Goal: Information Seeking & Learning: Learn about a topic

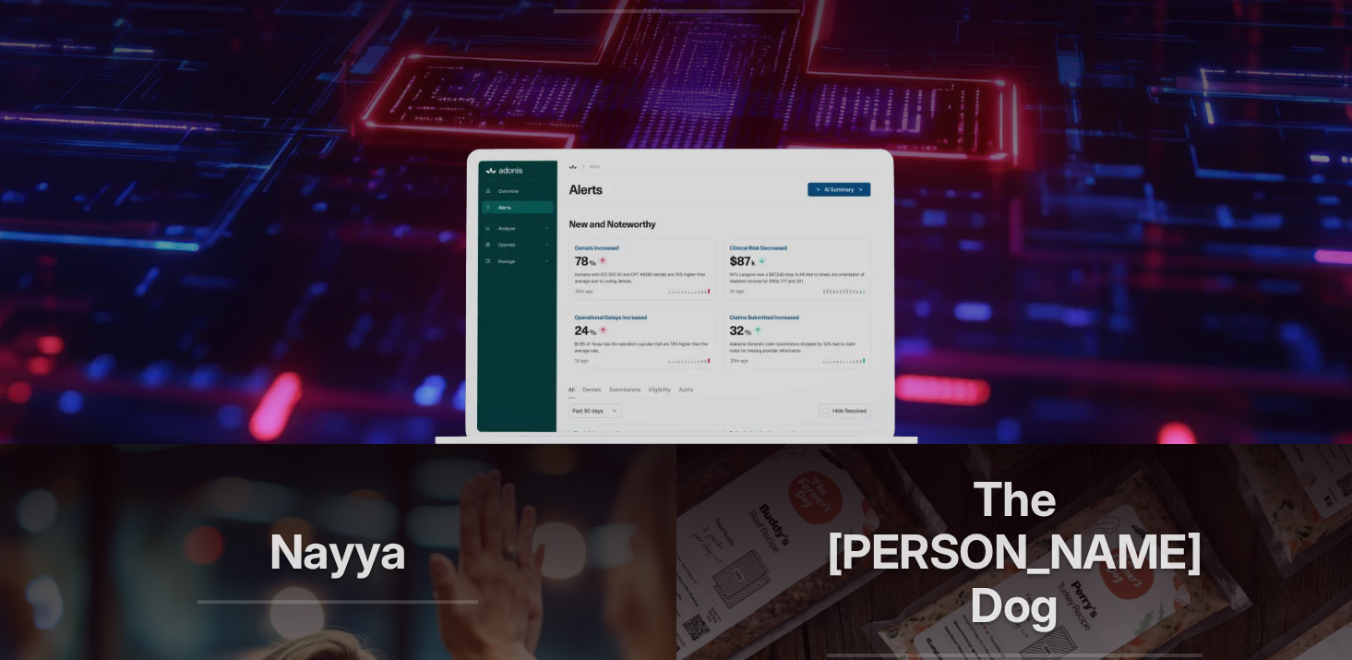
scroll to position [924, 0]
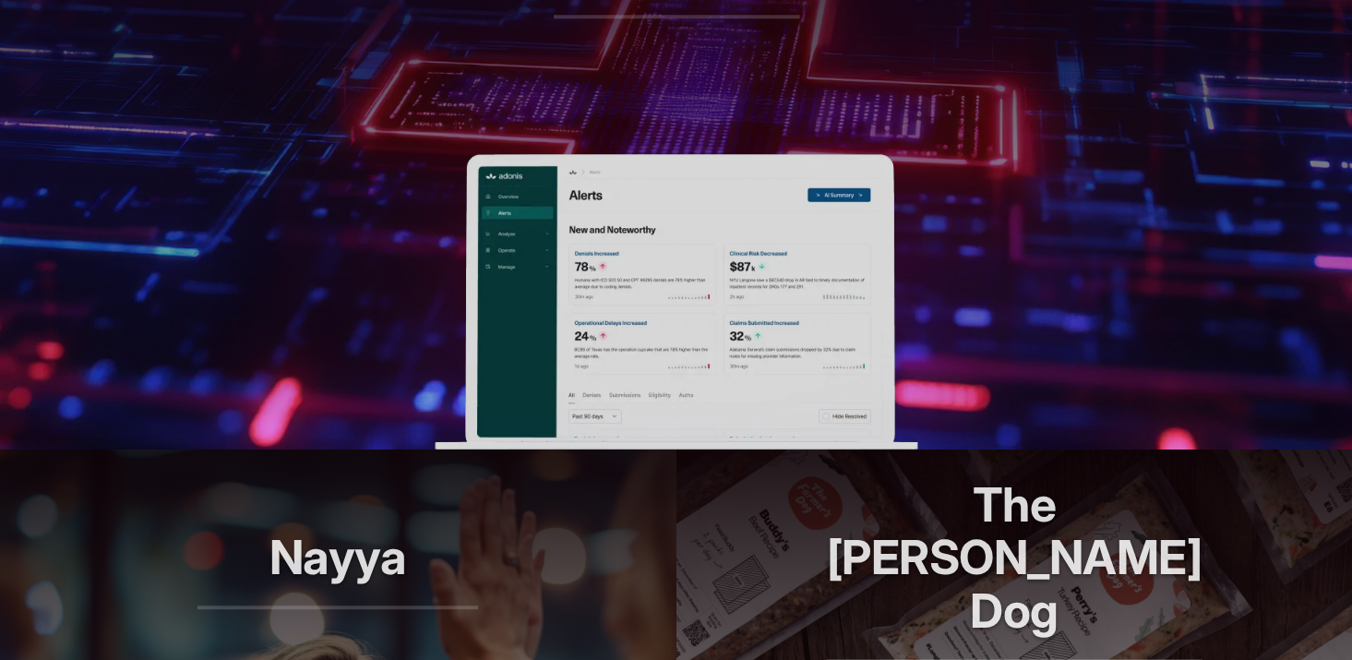
click at [647, 303] on img at bounding box center [676, 301] width 483 height 295
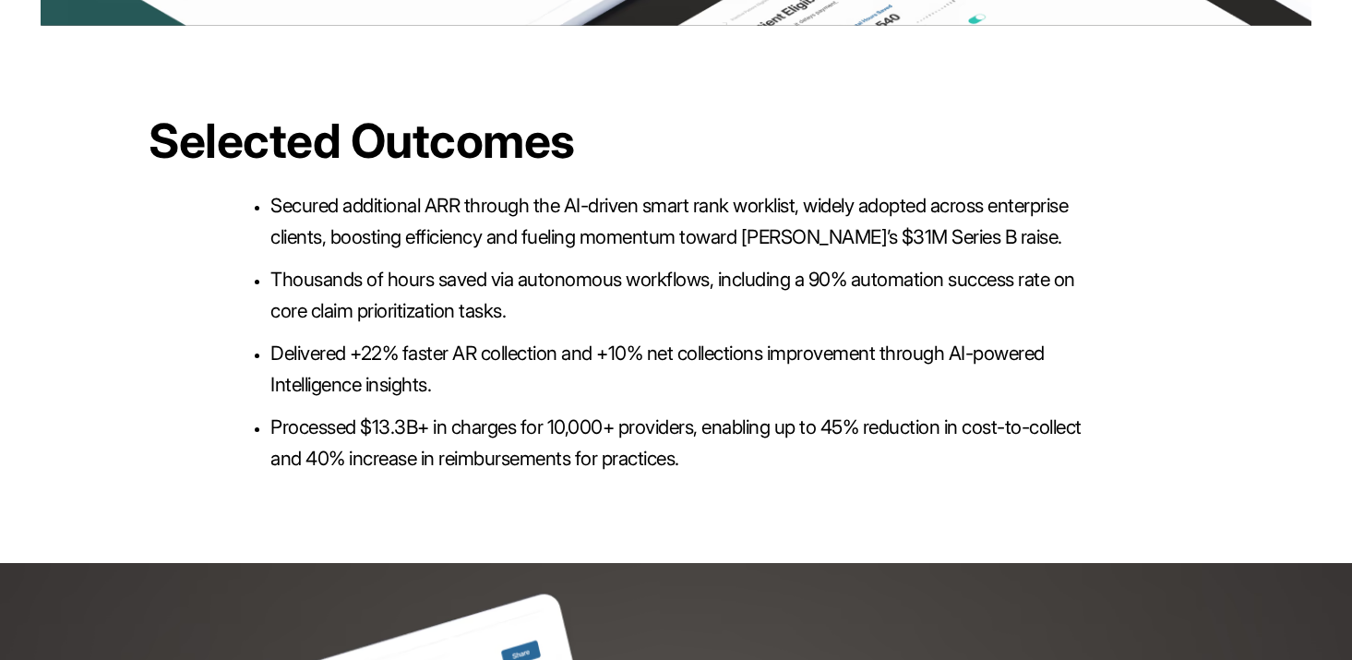
scroll to position [4087, 0]
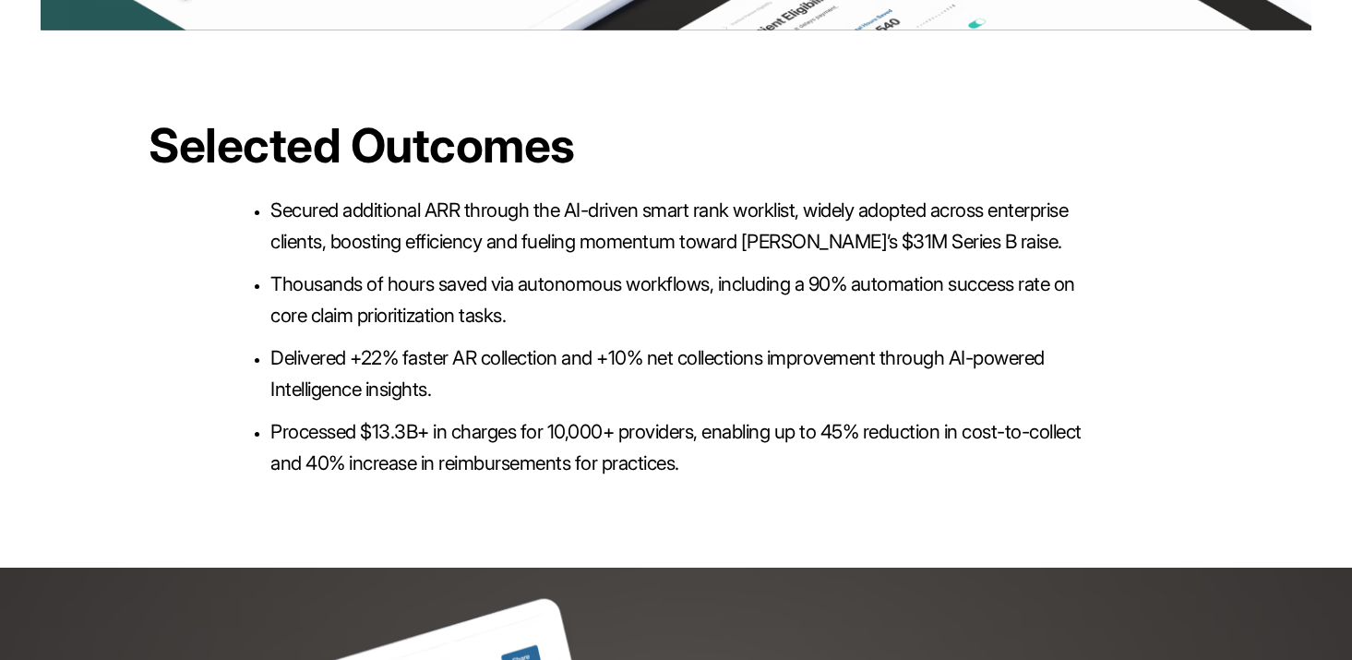
click at [442, 172] on h2 "Selected Outcomes" at bounding box center [744, 145] width 1190 height 53
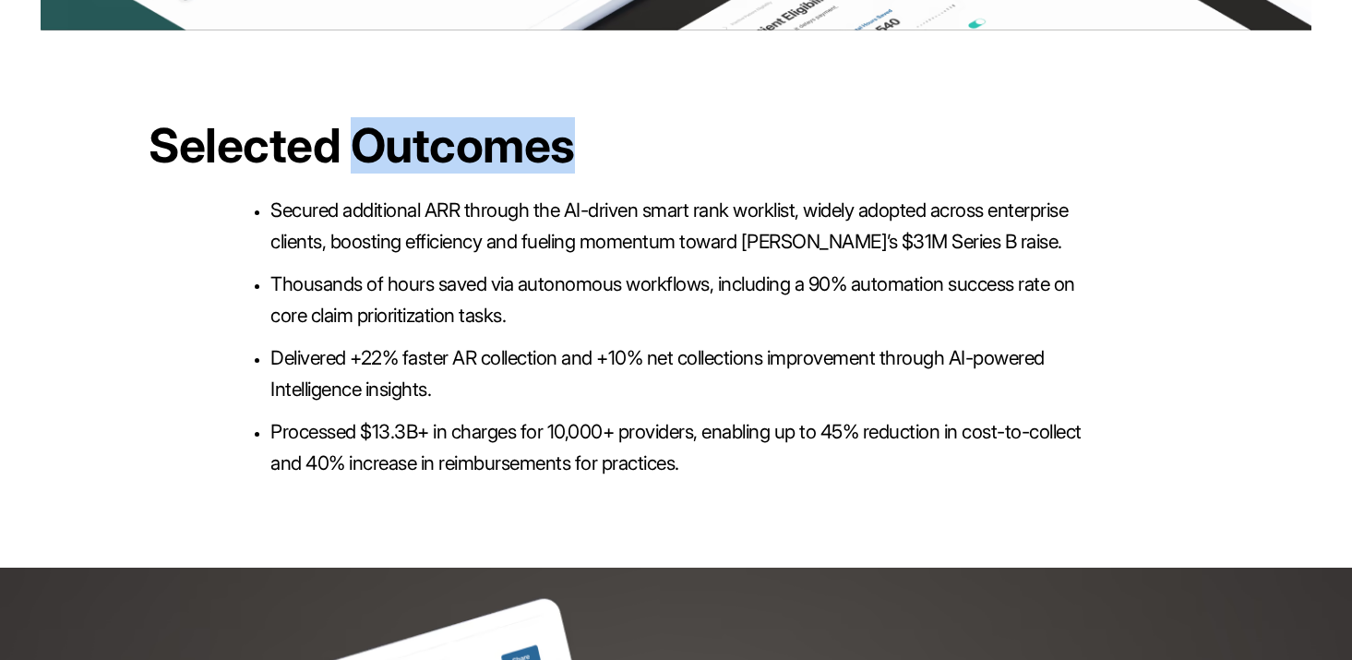
click at [442, 172] on h2 "Selected Outcomes" at bounding box center [744, 145] width 1190 height 53
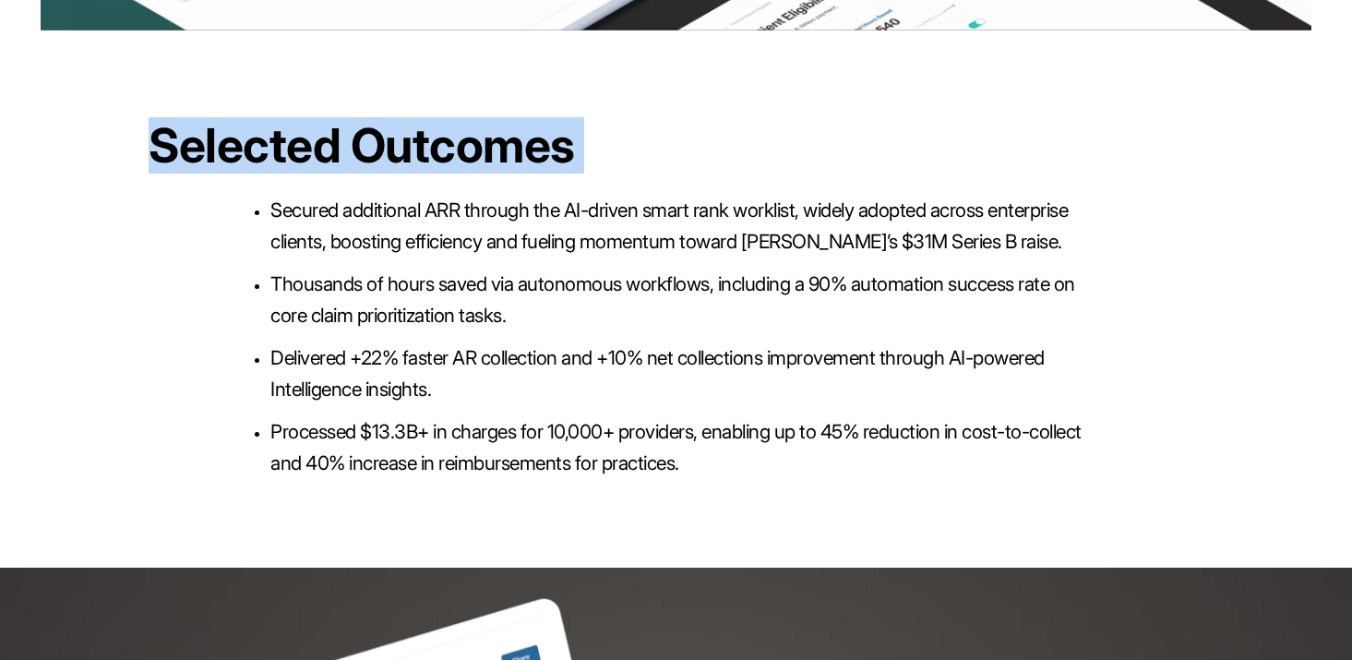
click at [442, 172] on h2 "Selected Outcomes" at bounding box center [744, 145] width 1190 height 53
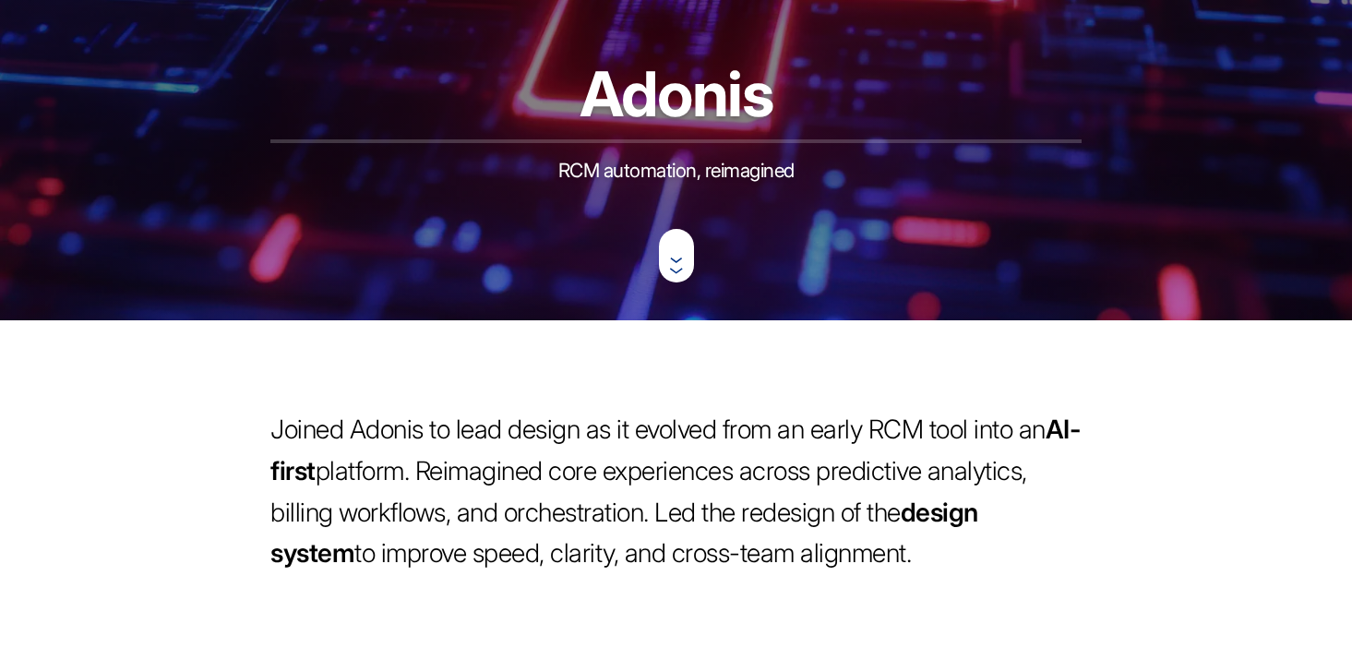
scroll to position [0, 0]
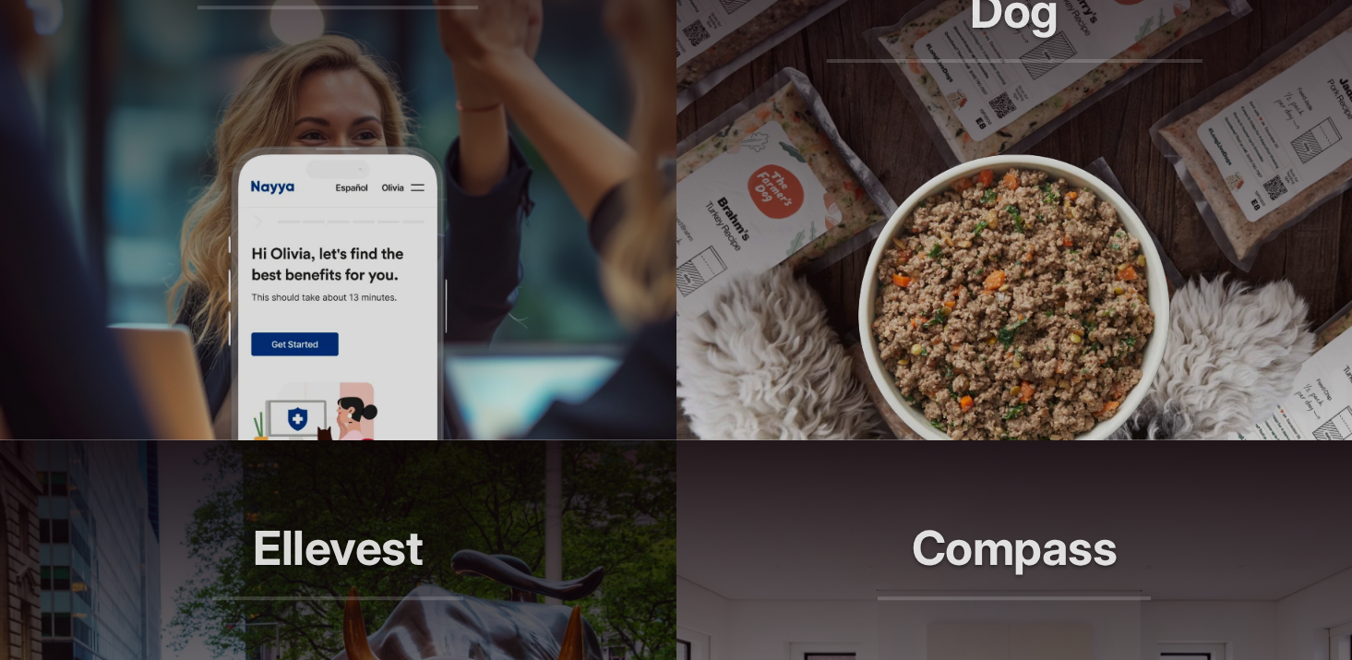
scroll to position [1980, 0]
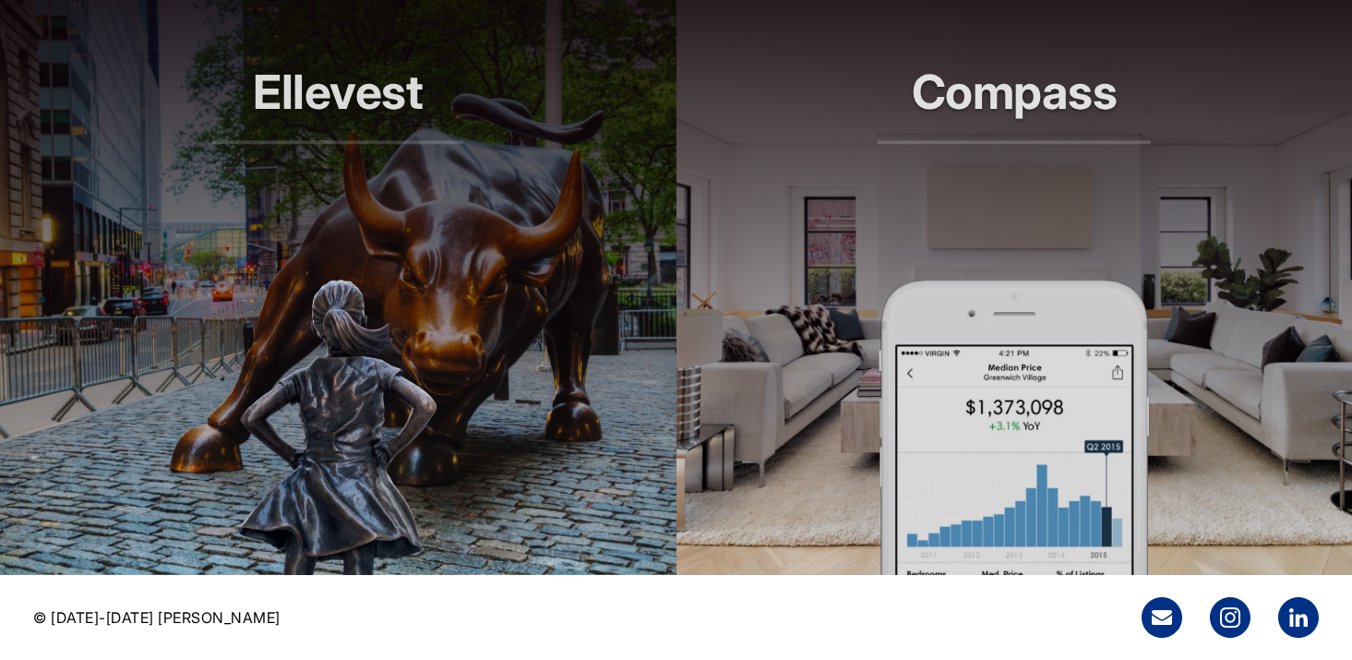
click at [447, 306] on article "Ellevest Smarter investing, built for her" at bounding box center [338, 279] width 677 height 591
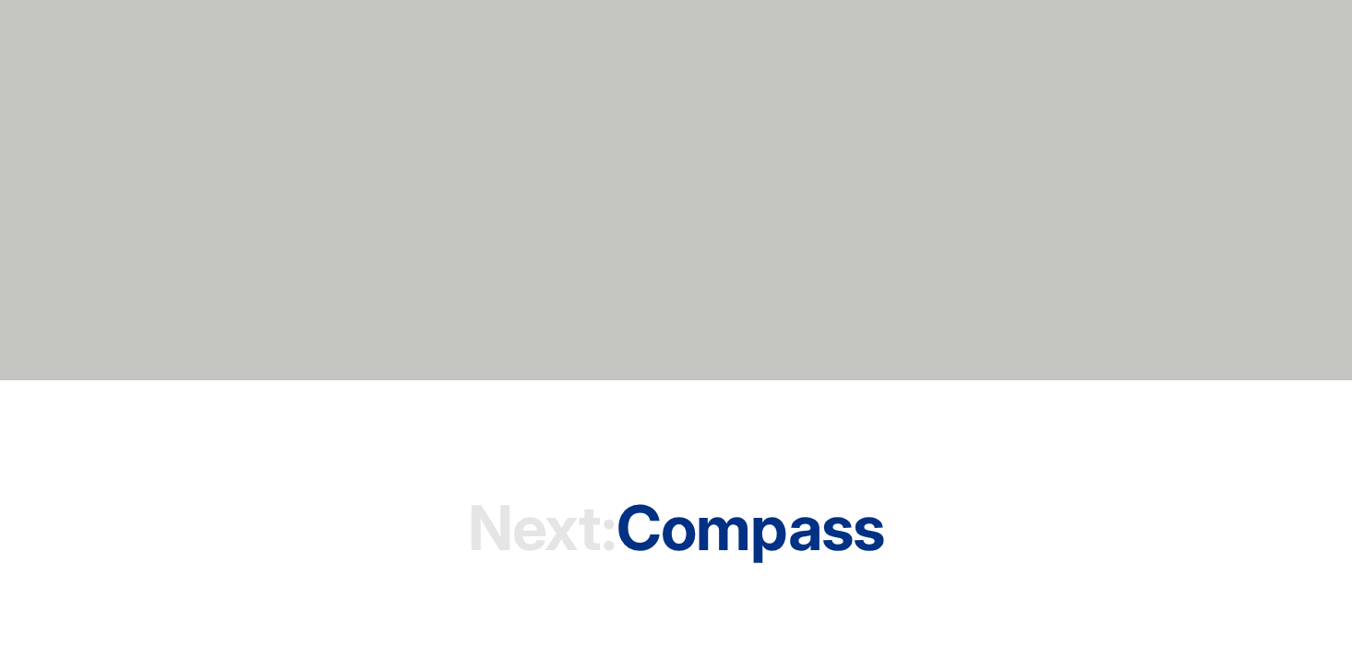
scroll to position [9676, 0]
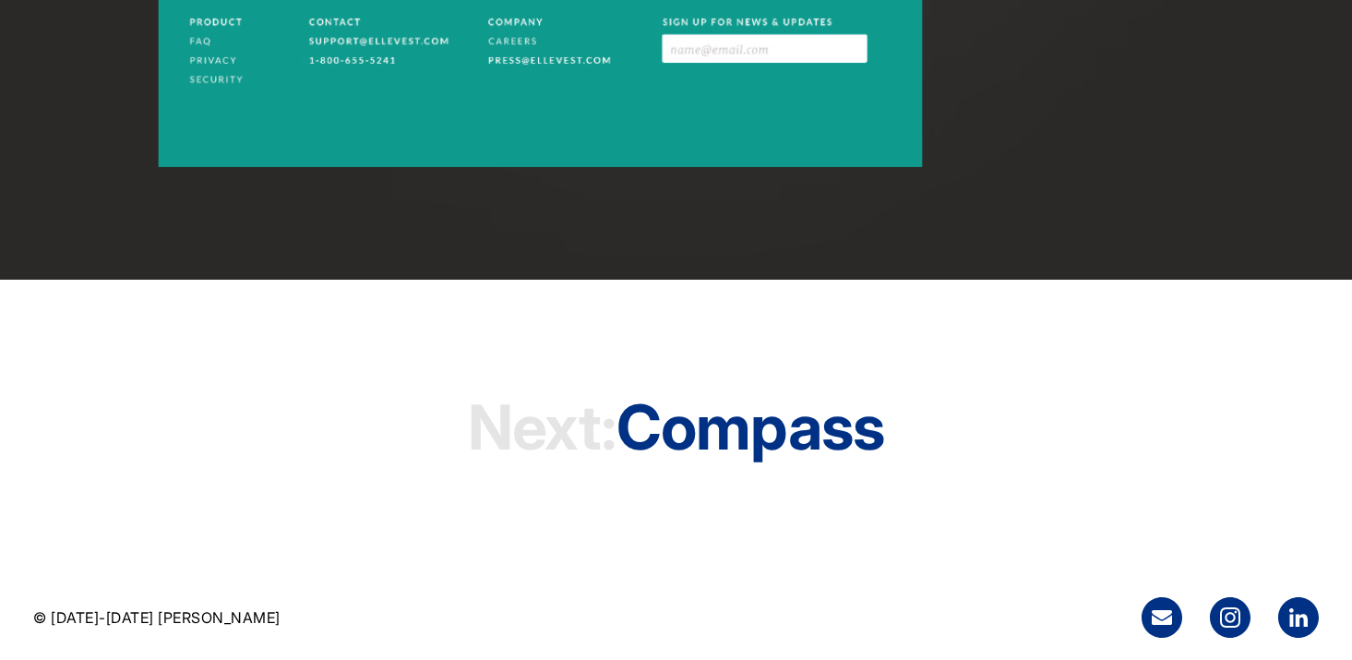
click at [759, 431] on h1 "Next: Compass" at bounding box center [676, 427] width 416 height 141
